Goal: Transaction & Acquisition: Purchase product/service

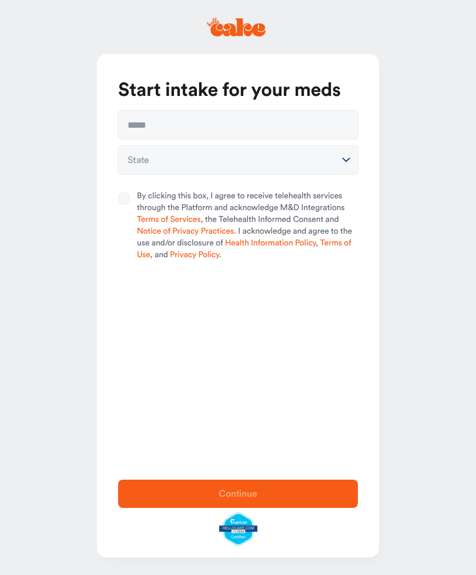
click at [237, 27] on icon at bounding box center [236, 27] width 59 height 19
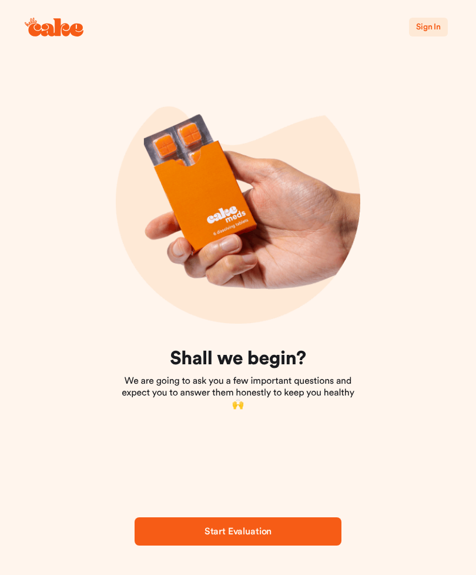
click at [432, 31] on span "Sign In" at bounding box center [428, 27] width 25 height 8
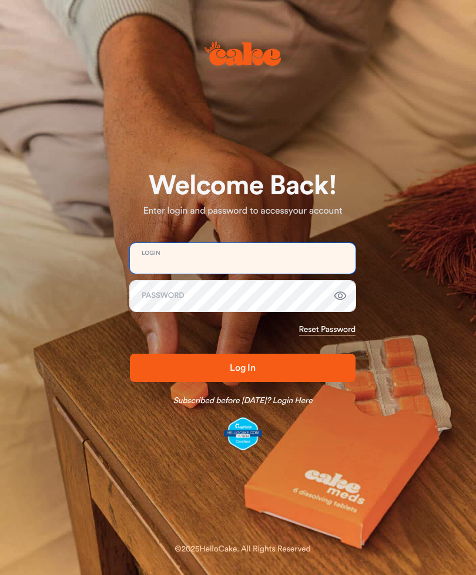
click at [235, 260] on input "email" at bounding box center [243, 258] width 226 height 31
click at [197, 256] on input "email" at bounding box center [243, 258] width 226 height 31
type input "**********"
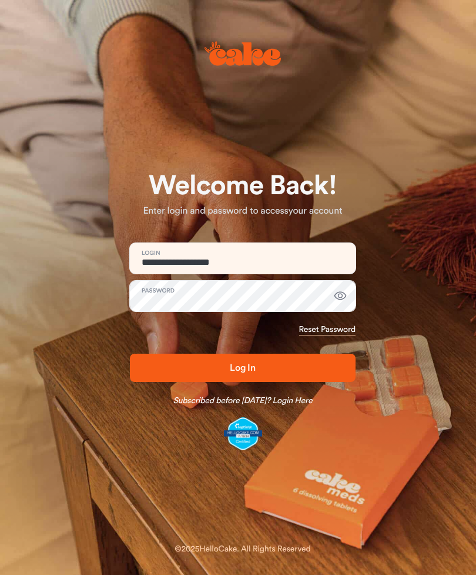
click at [243, 368] on button "Log In" at bounding box center [243, 367] width 226 height 28
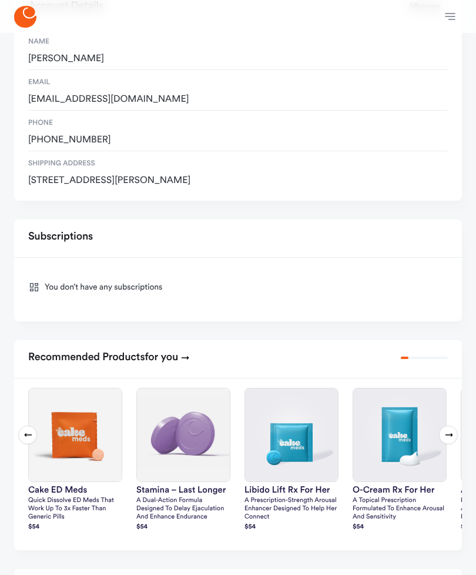
scroll to position [109, 0]
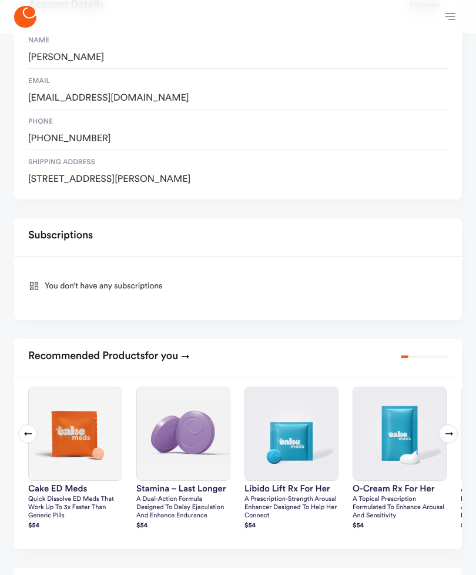
click at [179, 503] on p "A dual-action formula designed to delay ejaculation and enhance endurance" at bounding box center [183, 507] width 94 height 25
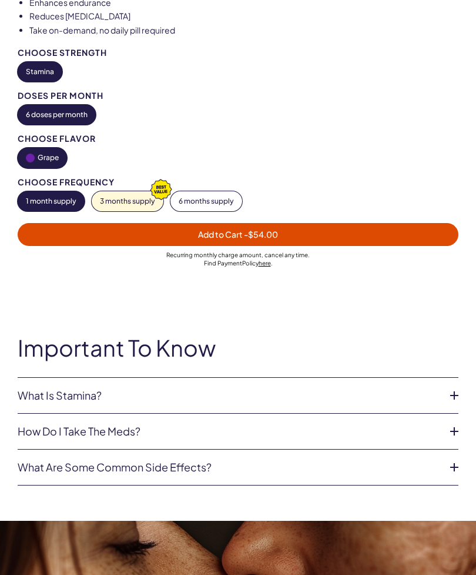
scroll to position [728, 0]
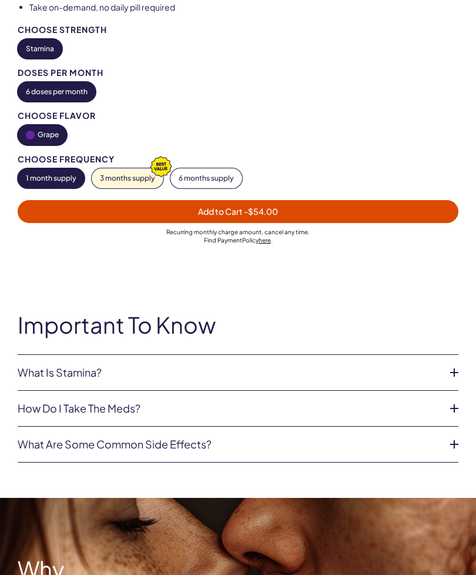
click at [447, 411] on icon at bounding box center [455, 409] width 18 height 18
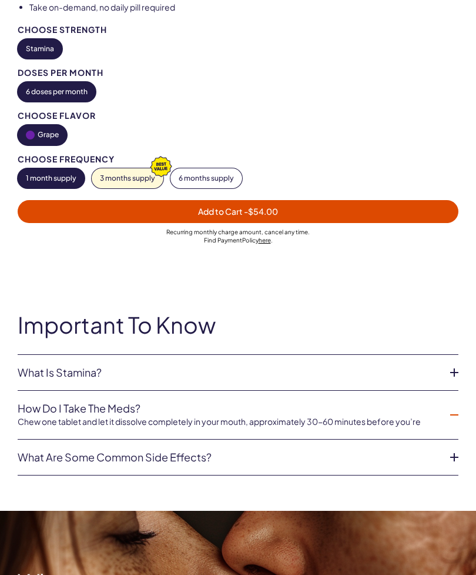
scroll to position [729, 0]
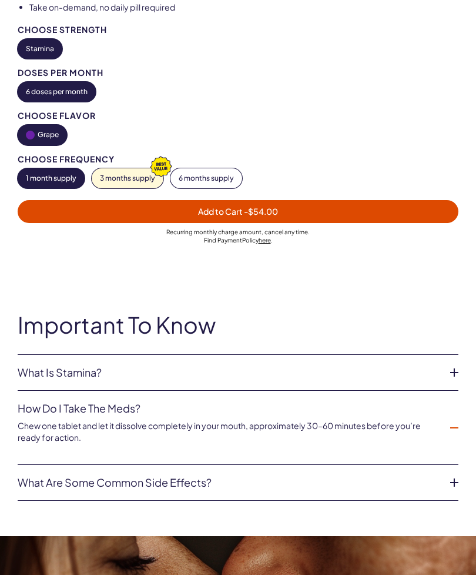
click at [452, 420] on icon at bounding box center [455, 428] width 18 height 18
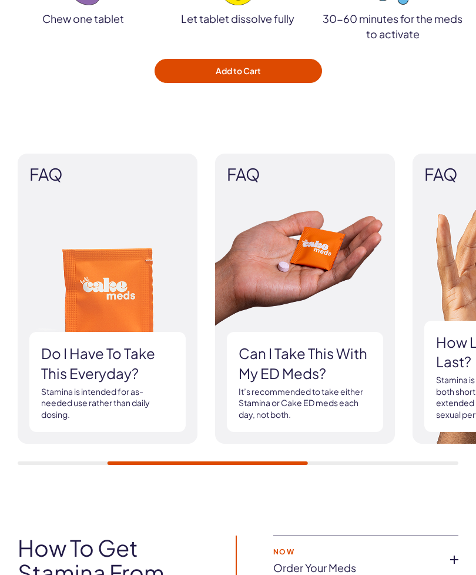
scroll to position [1761, 0]
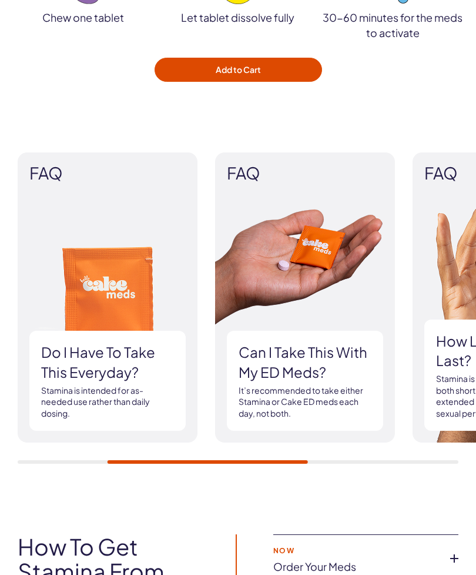
click at [110, 372] on h3 "Do I have to Take this everyday?" at bounding box center [107, 362] width 133 height 39
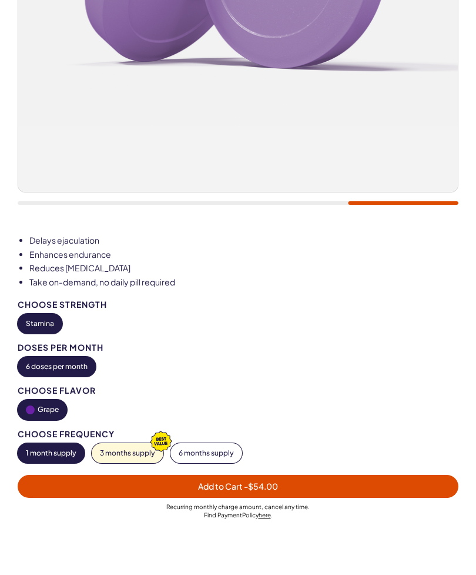
scroll to position [455, 0]
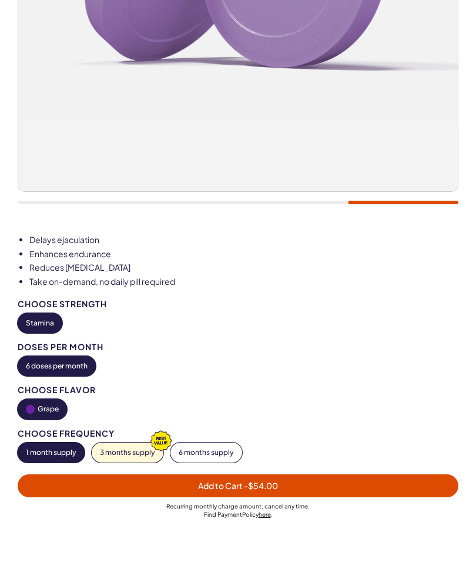
click at [282, 485] on span "Add to Cart - $54.00" at bounding box center [238, 486] width 427 height 14
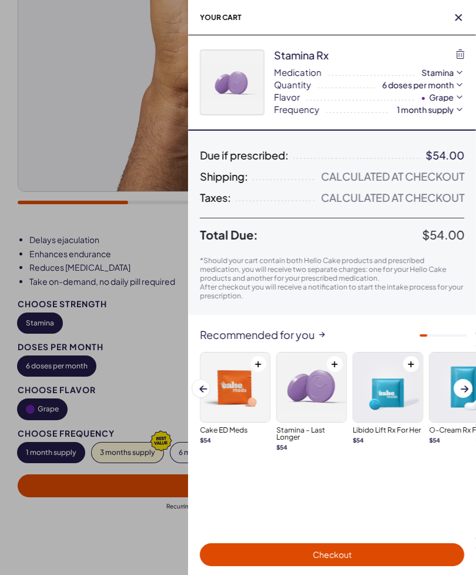
scroll to position [0, 0]
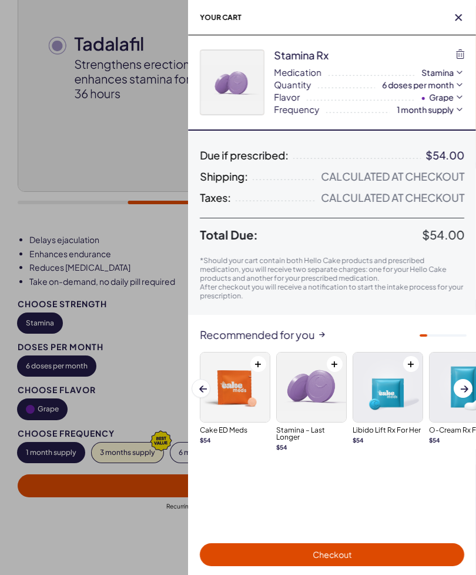
click at [353, 553] on span "Checkout" at bounding box center [332, 555] width 251 height 14
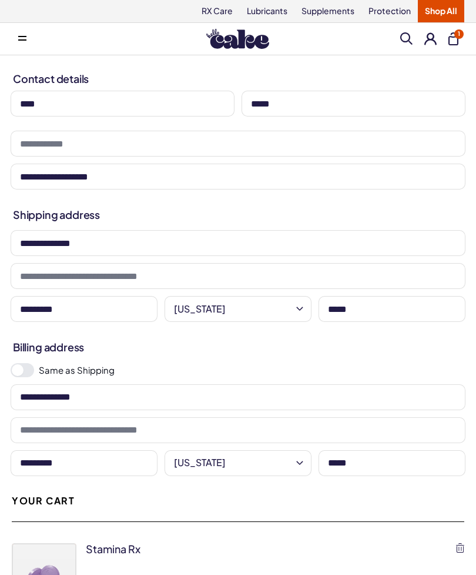
select select "**"
type input "**********"
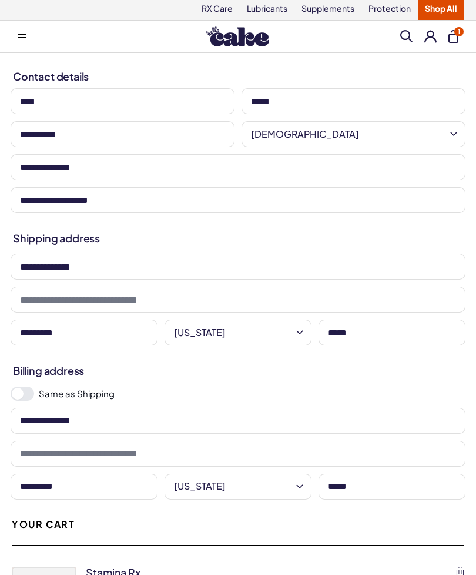
scroll to position [6, 0]
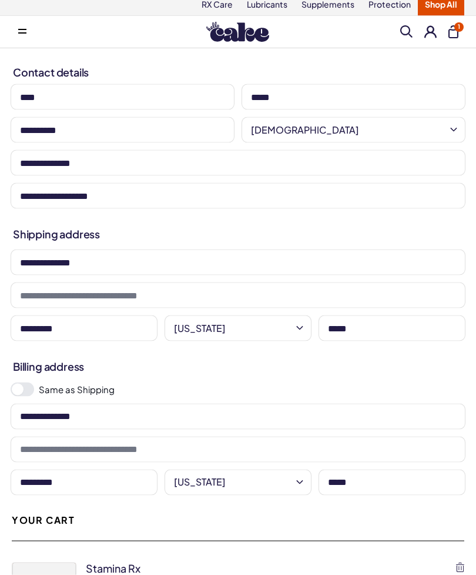
click at [29, 387] on span at bounding box center [23, 389] width 24 height 14
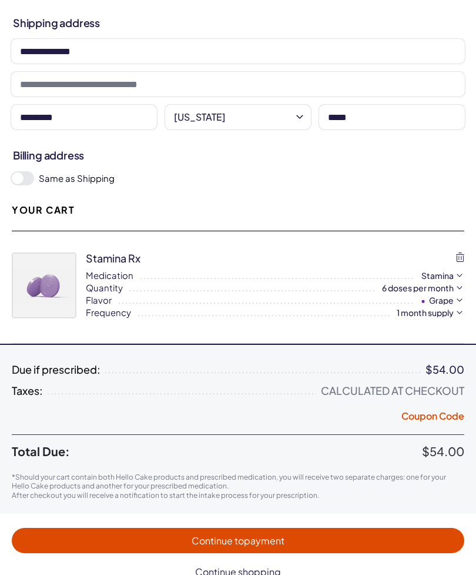
scroll to position [222, 0]
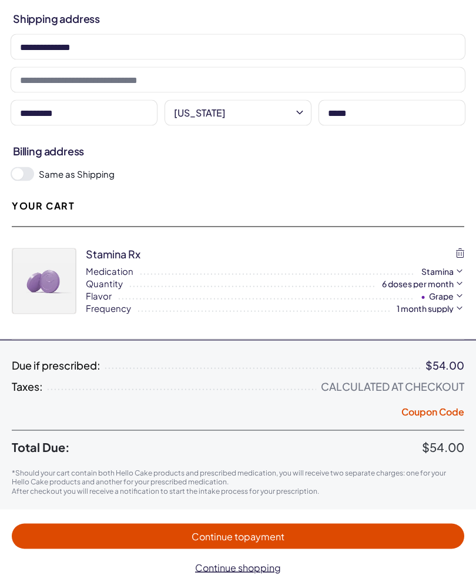
click at [437, 413] on button "Coupon Code" at bounding box center [433, 413] width 63 height 16
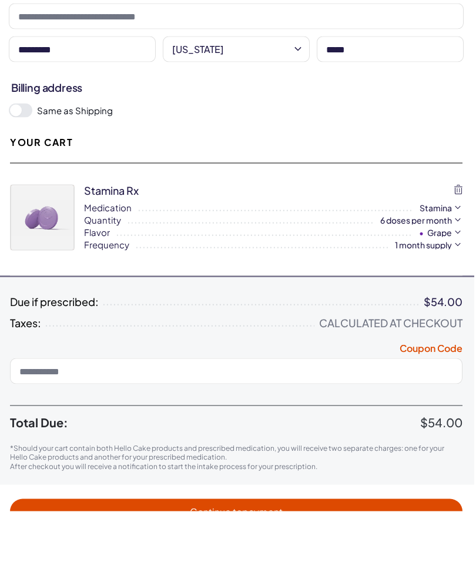
scroll to position [222, 2]
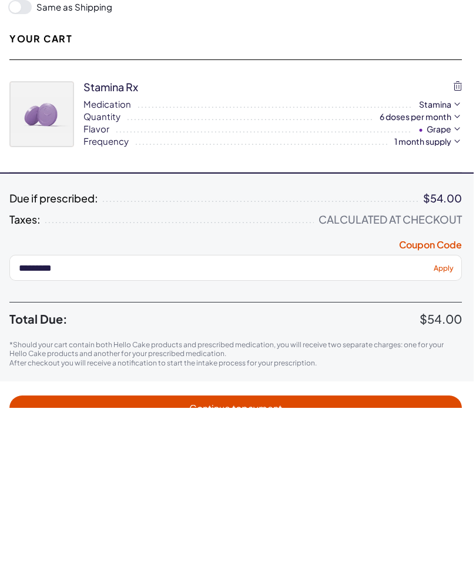
type input "*********"
click at [445, 431] on span "Apply" at bounding box center [444, 435] width 20 height 9
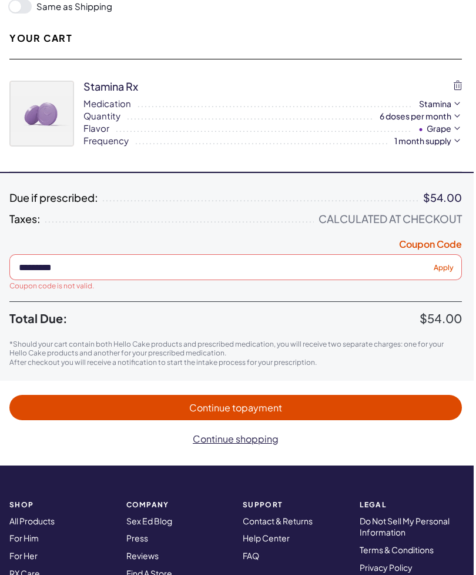
click at [284, 406] on span "Continue to payment" at bounding box center [235, 408] width 429 height 14
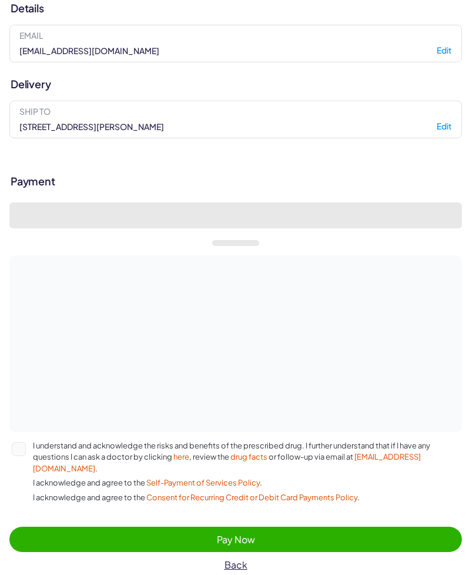
select select "**"
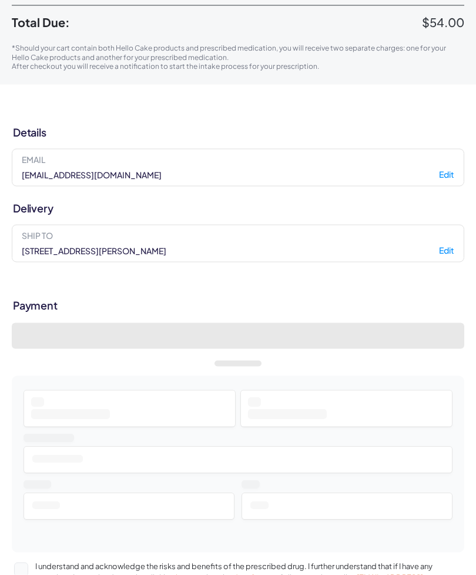
scroll to position [275, 0]
